Goal: Find specific page/section: Find specific page/section

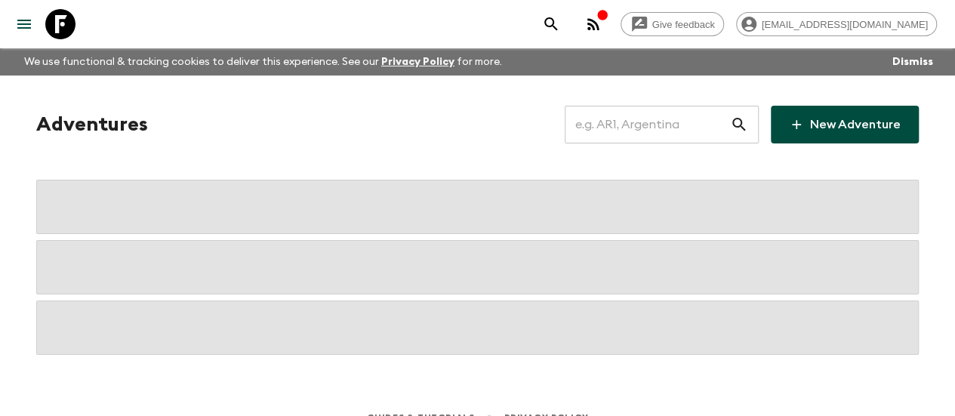
click at [655, 125] on input "text" at bounding box center [647, 124] width 165 height 42
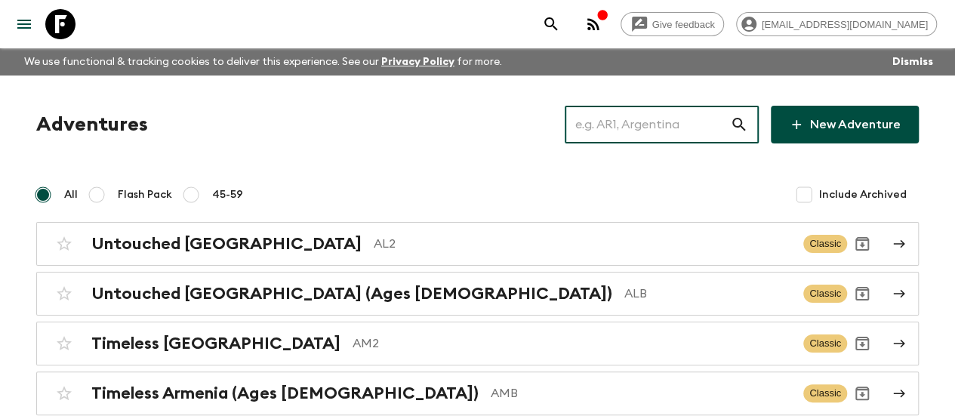
paste input "[GEOGRAPHIC_DATA] or [GEOGRAPHIC_DATA]"
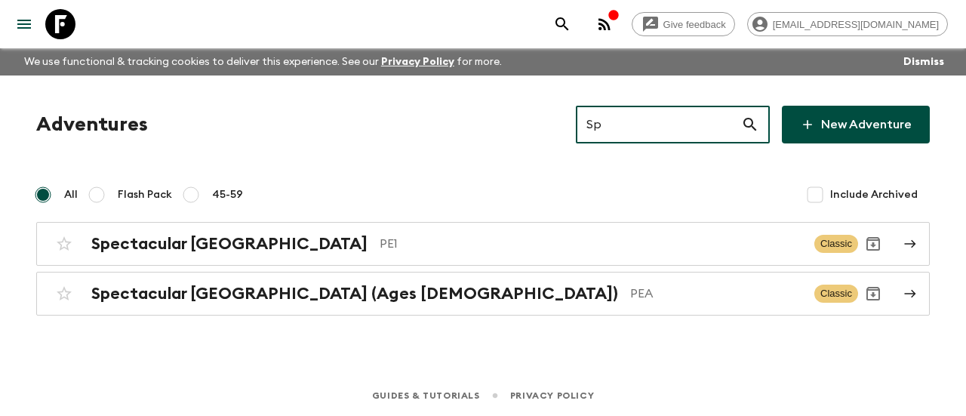
type input "S"
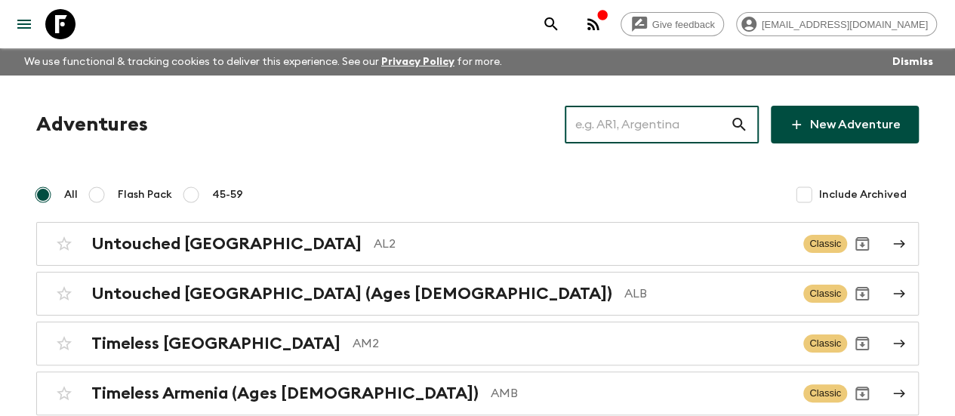
paste input "Spain or Portugal"
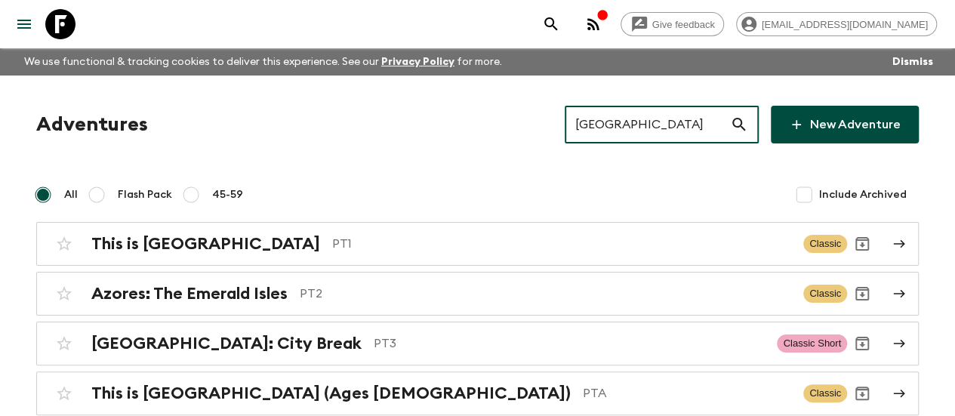
type input "Portugal"
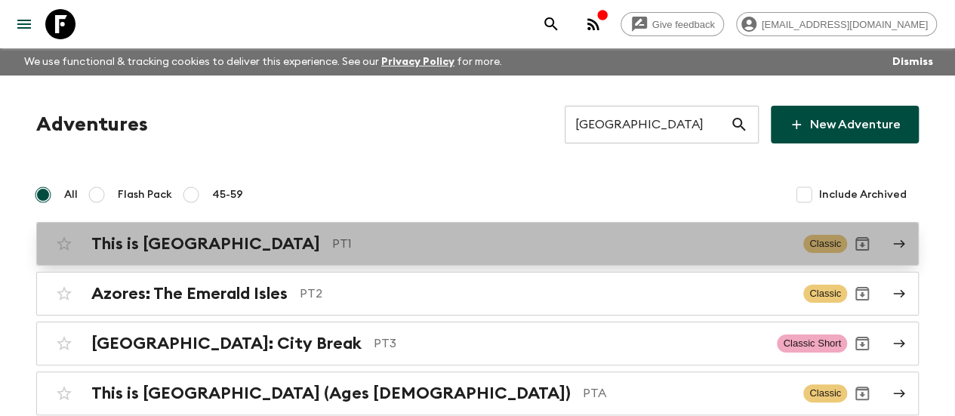
click at [214, 235] on div "This is Portugal PT1" at bounding box center [441, 244] width 700 height 20
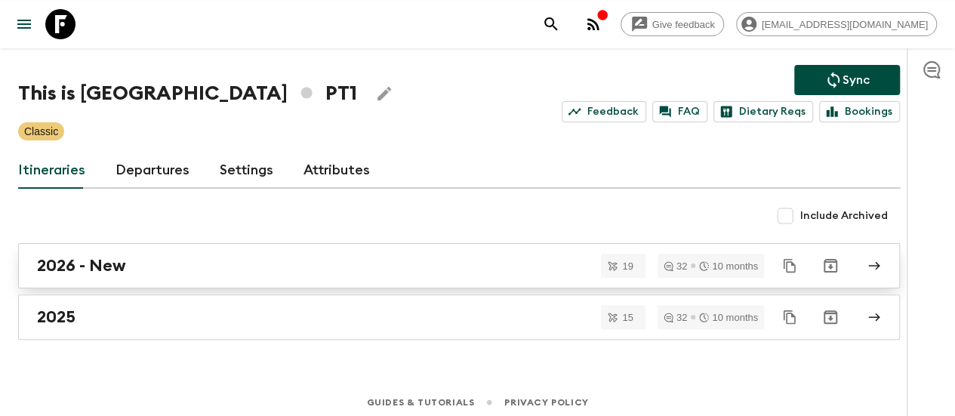
scroll to position [66, 0]
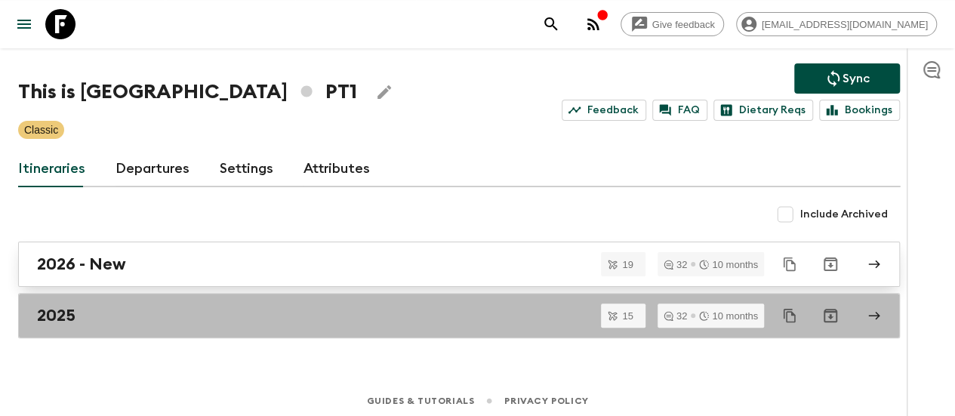
click at [139, 327] on link "2025" at bounding box center [459, 315] width 882 height 45
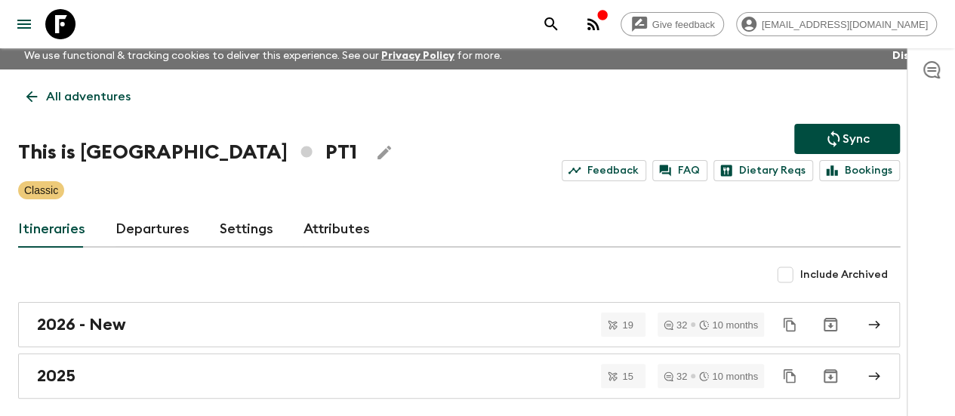
scroll to position [69, 0]
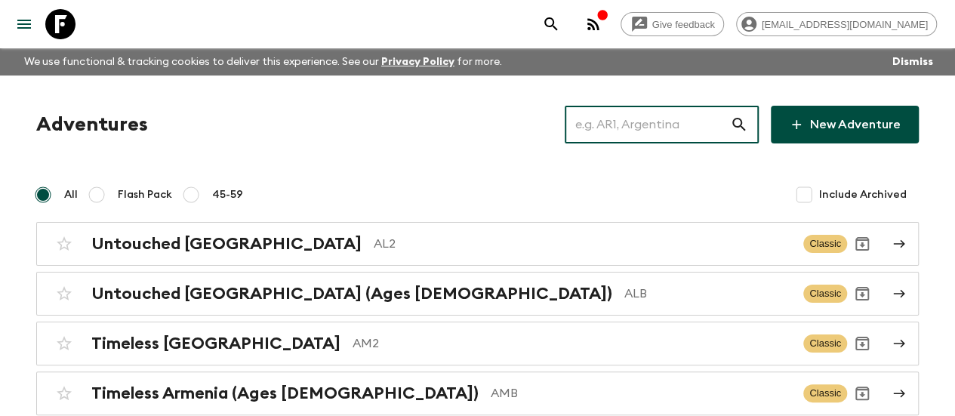
click at [617, 128] on input "text" at bounding box center [647, 124] width 165 height 42
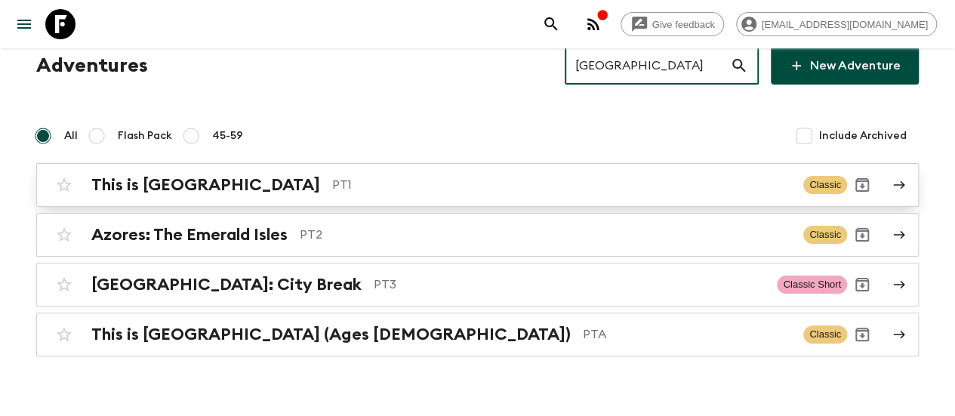
scroll to position [80, 0]
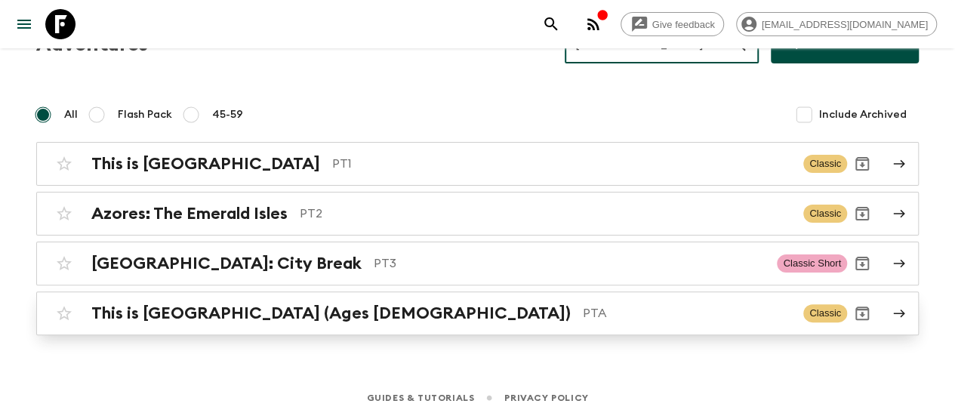
type input "portugal"
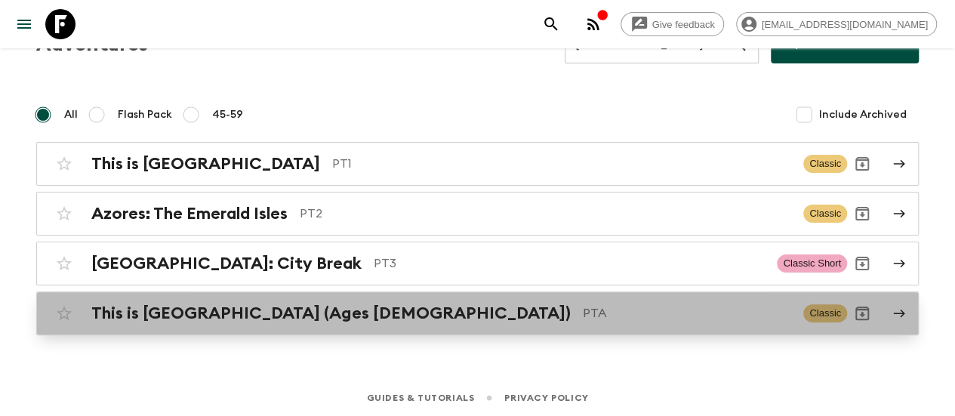
click at [583, 312] on p "PTA" at bounding box center [687, 313] width 208 height 18
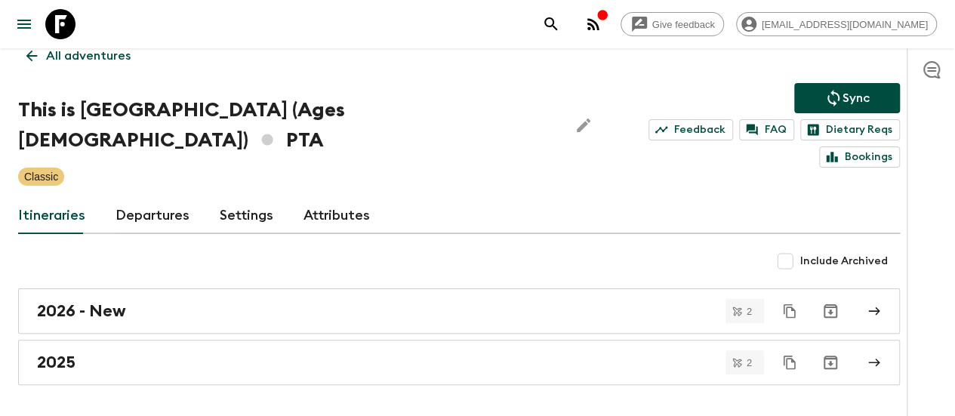
scroll to position [50, 0]
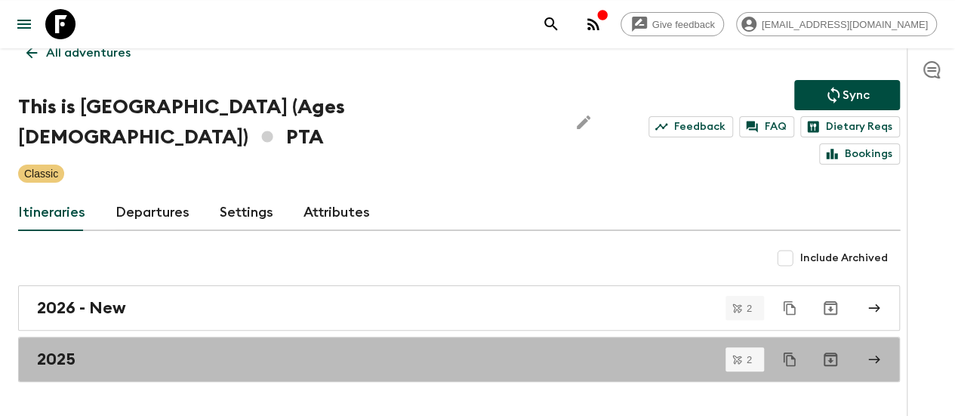
click at [329, 337] on link "2025" at bounding box center [459, 359] width 882 height 45
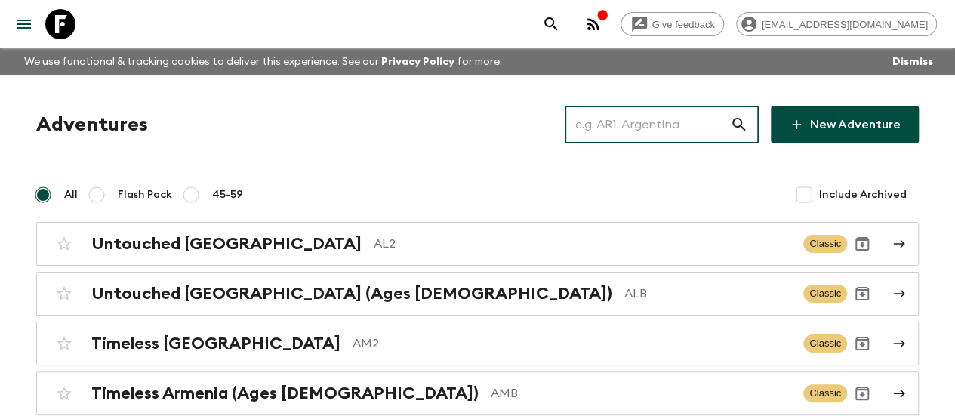
click at [621, 116] on input "text" at bounding box center [647, 124] width 165 height 42
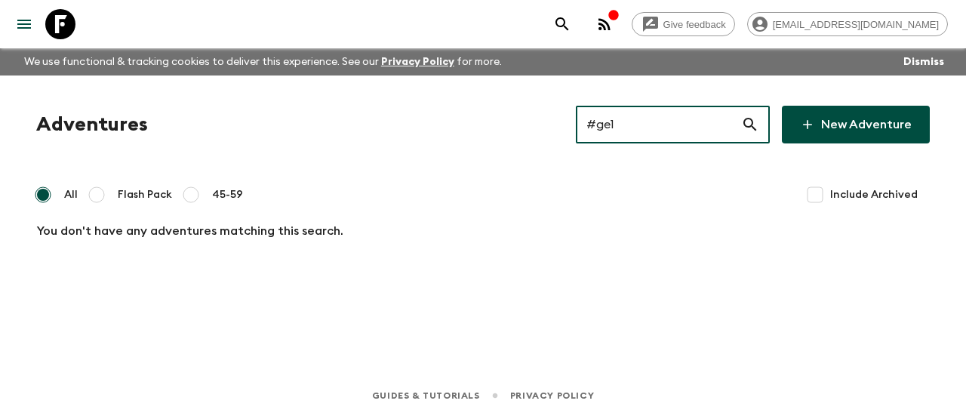
type input "#ge1"
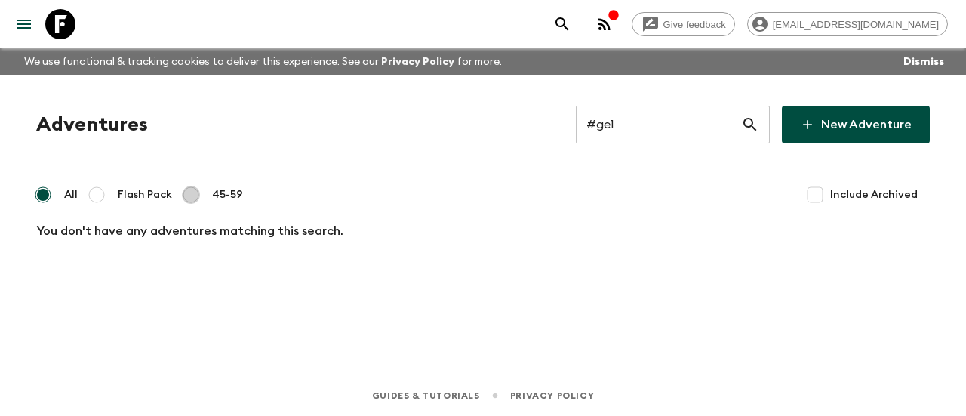
click at [198, 188] on input "45-59" at bounding box center [191, 195] width 18 height 18
radio input "true"
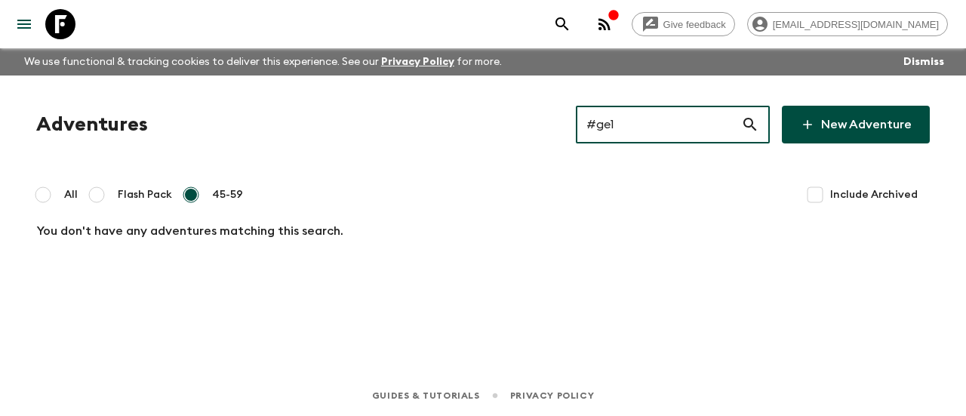
click at [655, 114] on input "#ge1" at bounding box center [658, 124] width 165 height 42
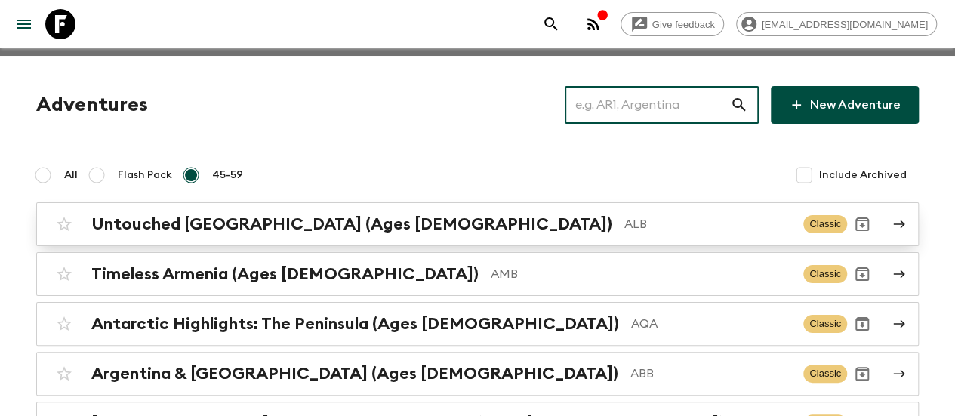
scroll to position [20, 0]
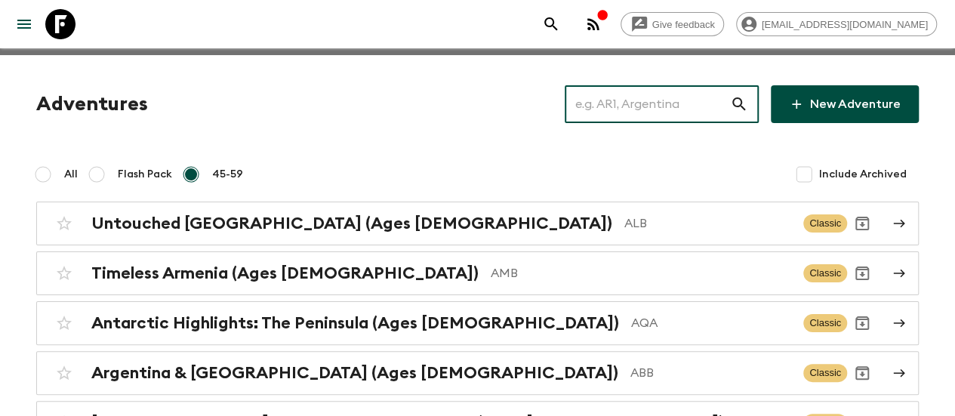
click at [199, 175] on label "45-59" at bounding box center [209, 174] width 67 height 30
click at [199, 175] on input "45-59" at bounding box center [191, 174] width 18 height 18
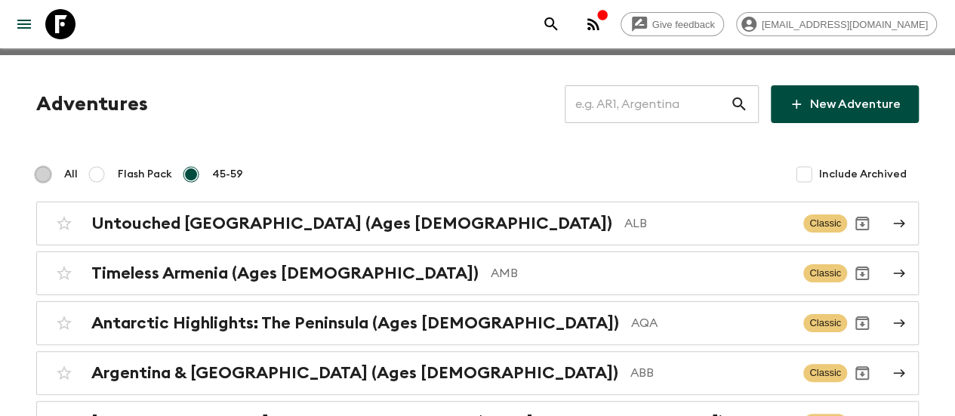
click at [40, 177] on input "All" at bounding box center [43, 174] width 18 height 18
radio input "true"
